Goal: Information Seeking & Learning: Learn about a topic

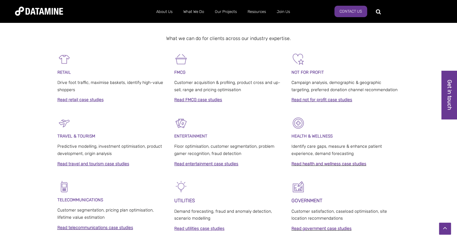
scroll to position [271, 0]
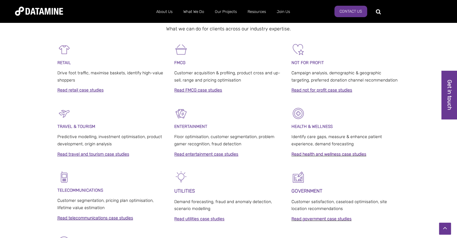
click at [81, 91] on link "Read retail case studies" at bounding box center [80, 90] width 46 height 5
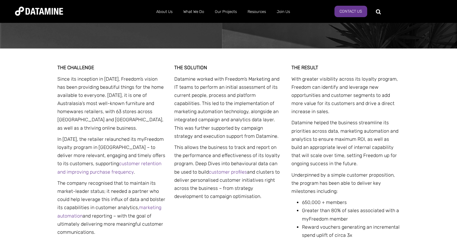
scroll to position [241, 0]
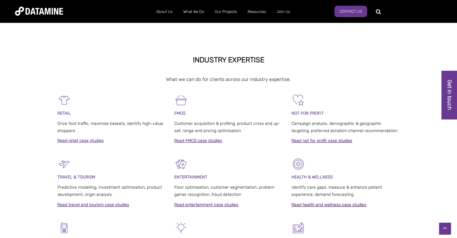
scroll to position [211, 0]
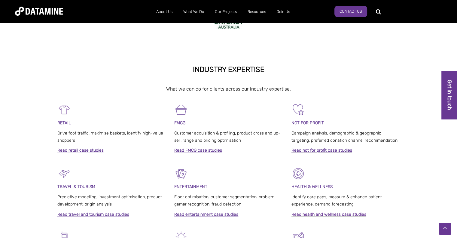
click at [196, 150] on link "Read FMCG case studies" at bounding box center [198, 150] width 48 height 5
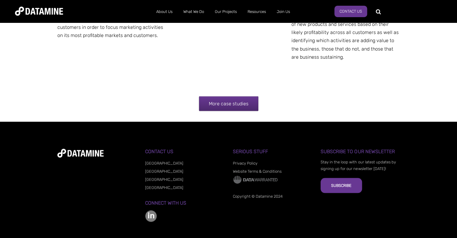
scroll to position [1223, 0]
